Goal: Find specific page/section: Find specific page/section

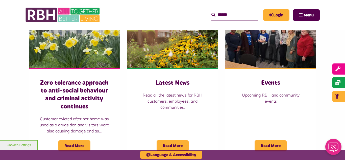
scroll to position [363, 0]
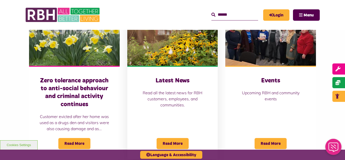
click at [180, 42] on img at bounding box center [172, 37] width 91 height 57
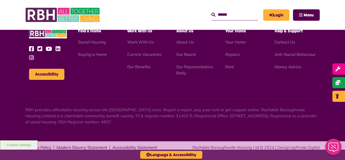
scroll to position [549, 0]
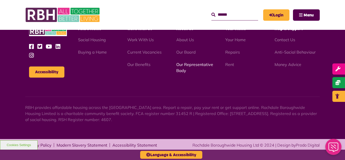
click at [189, 65] on link "Our Representative Body" at bounding box center [194, 67] width 37 height 11
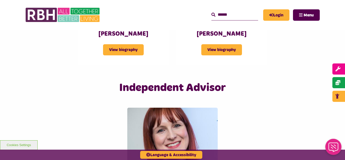
scroll to position [1191, 0]
